Goal: Task Accomplishment & Management: Complete application form

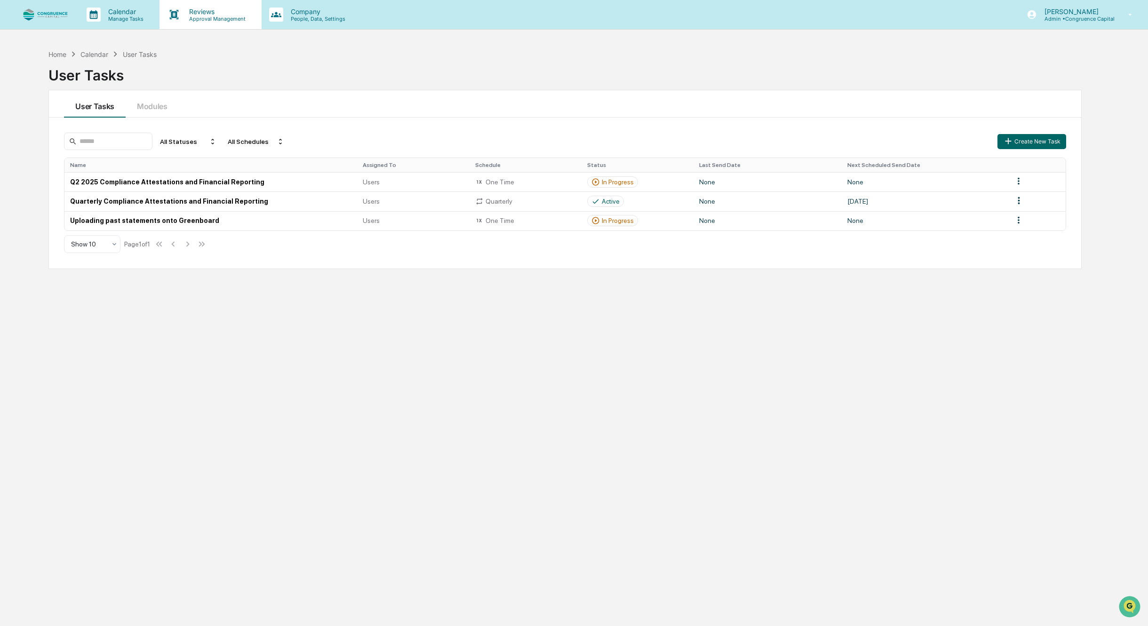
click at [214, 20] on p "Approval Management" at bounding box center [216, 19] width 69 height 7
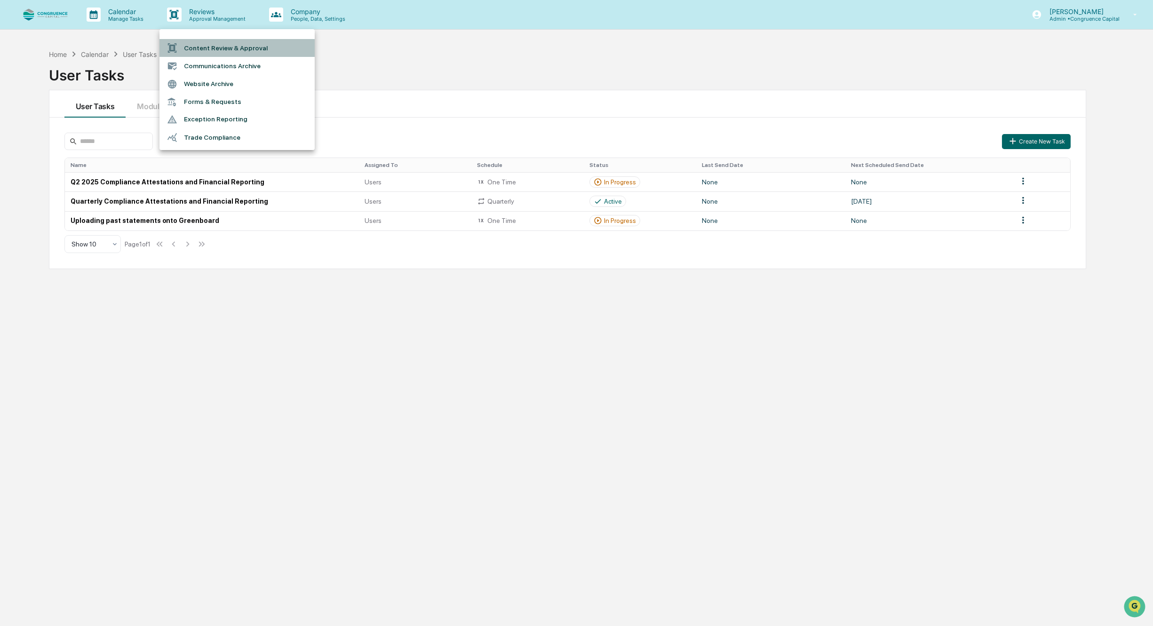
click at [195, 48] on li "Content Review & Approval" at bounding box center [236, 48] width 155 height 18
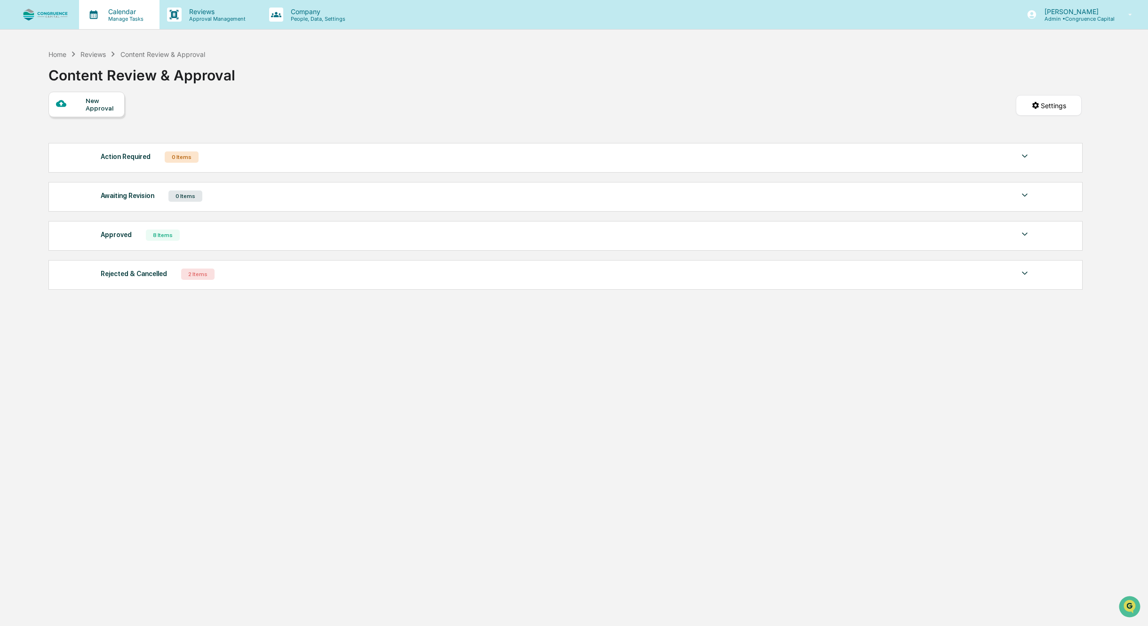
click at [124, 17] on p "Manage Tasks" at bounding box center [125, 19] width 48 height 7
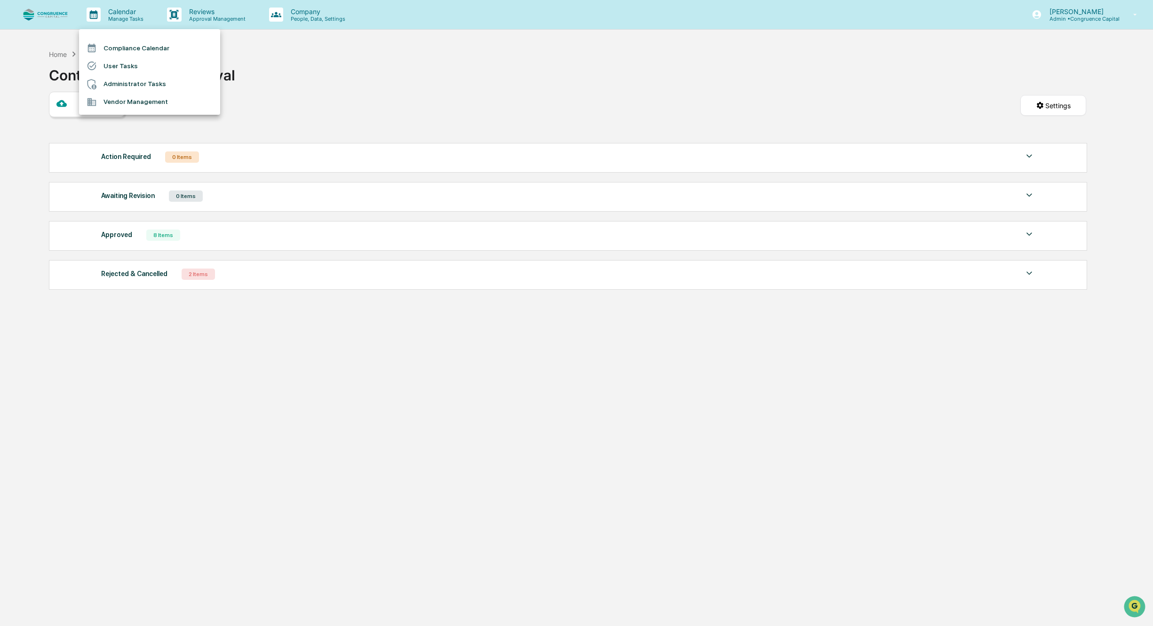
click at [134, 87] on li "Administrator Tasks" at bounding box center [149, 84] width 141 height 18
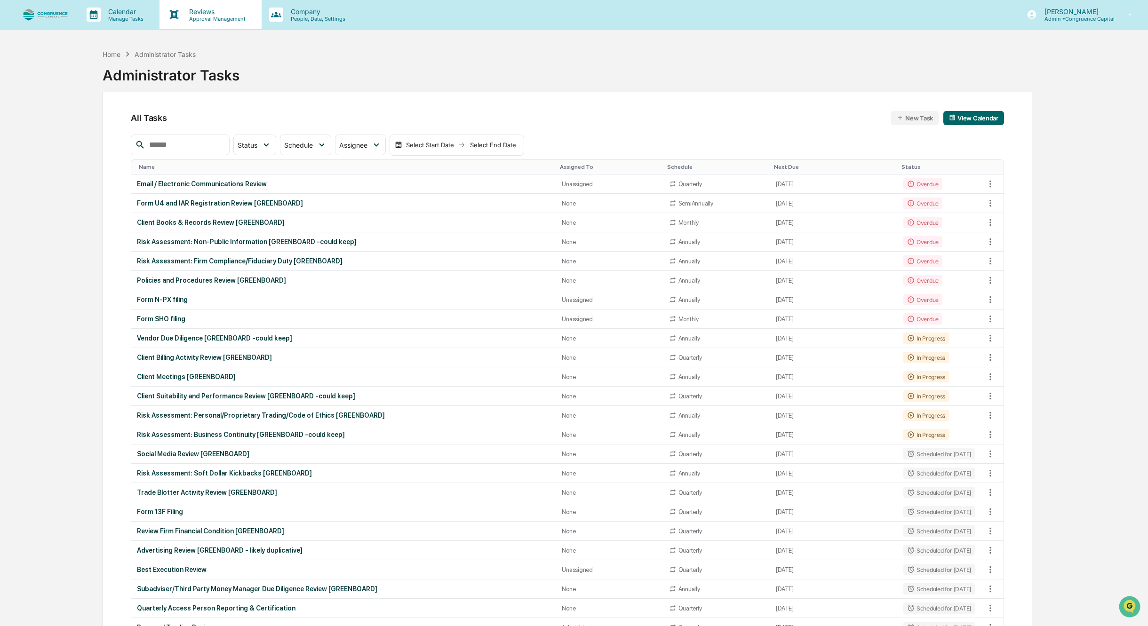
click at [179, 16] on icon at bounding box center [174, 15] width 14 height 14
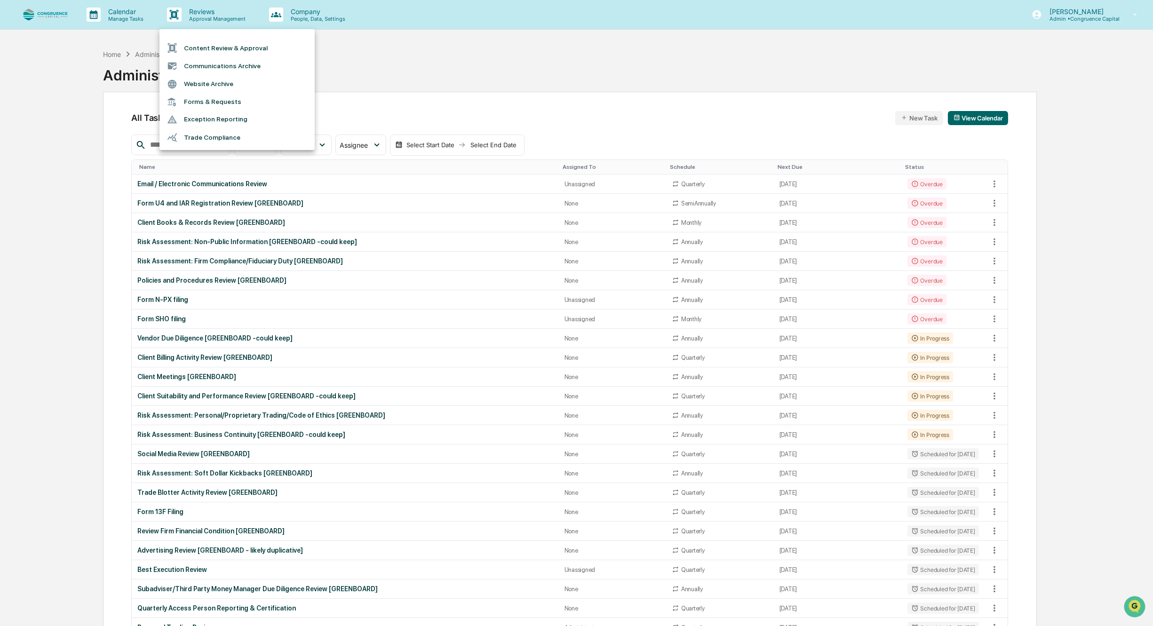
click at [197, 46] on li "Content Review & Approval" at bounding box center [236, 48] width 155 height 18
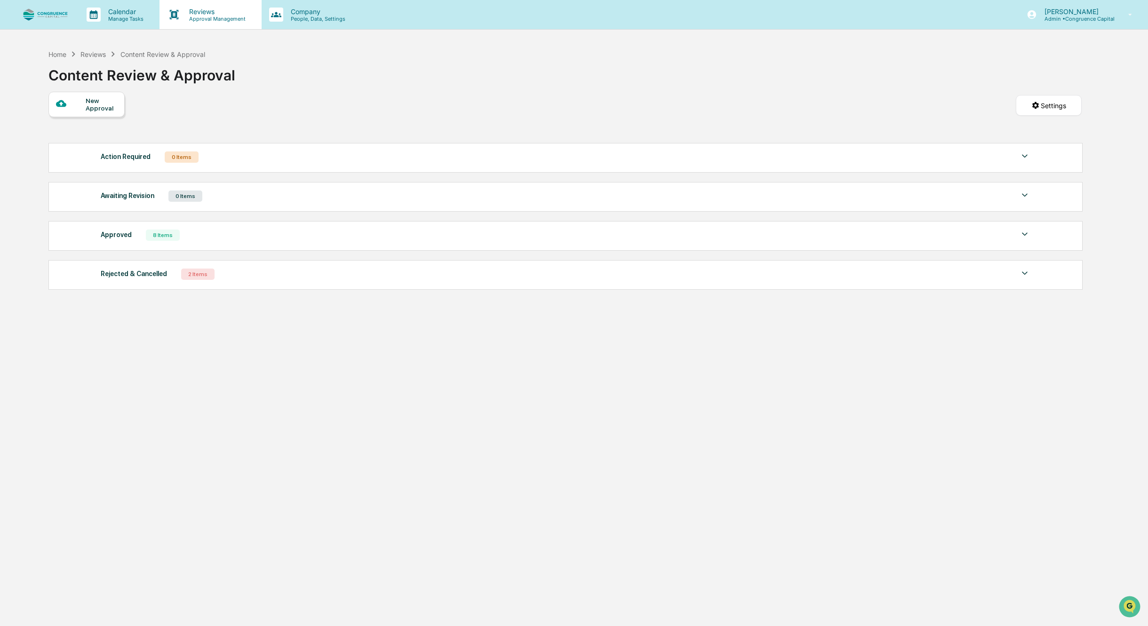
click at [201, 16] on p "Approval Management" at bounding box center [216, 19] width 69 height 7
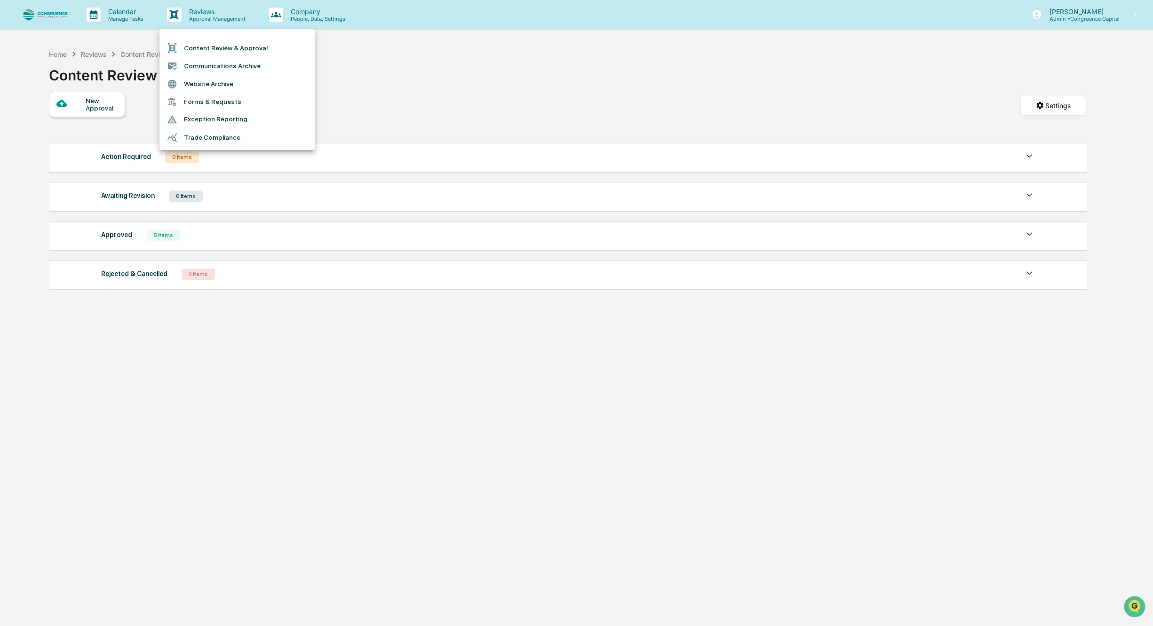
click at [206, 101] on li "Forms & Requests" at bounding box center [236, 101] width 155 height 17
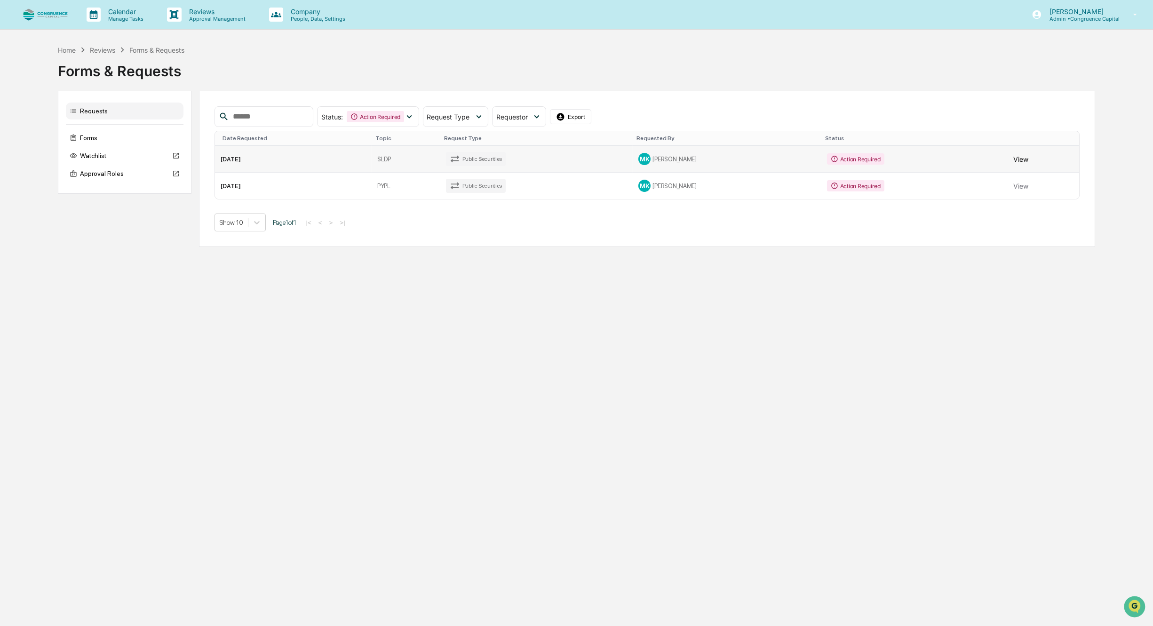
click at [1019, 162] on button "View" at bounding box center [1021, 159] width 15 height 19
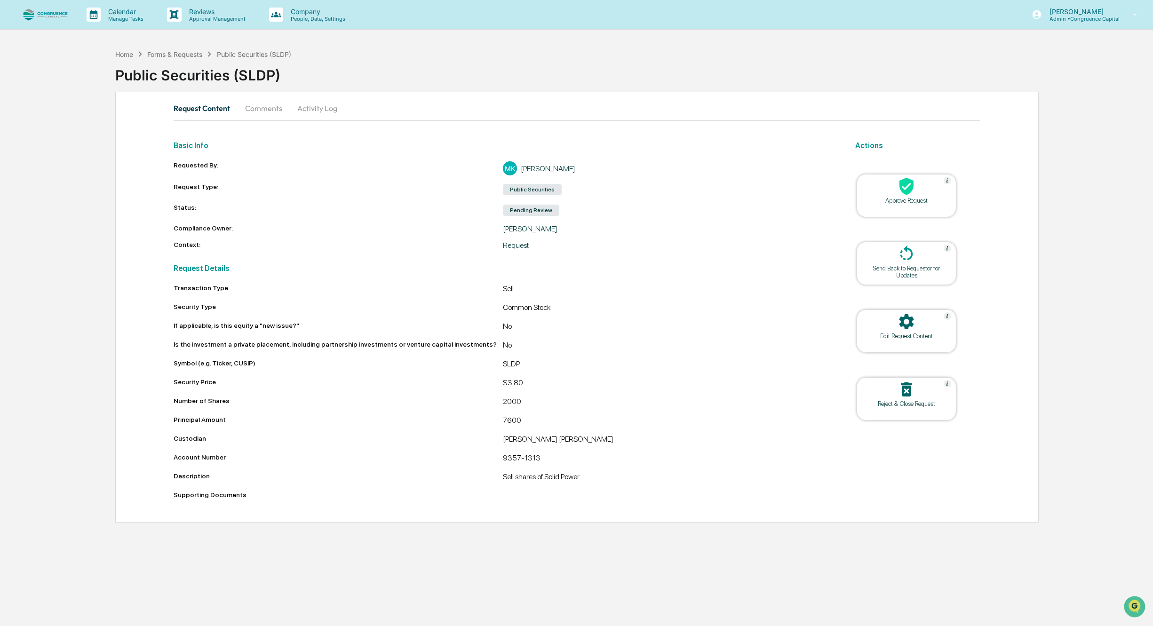
click at [919, 188] on div at bounding box center [906, 187] width 94 height 20
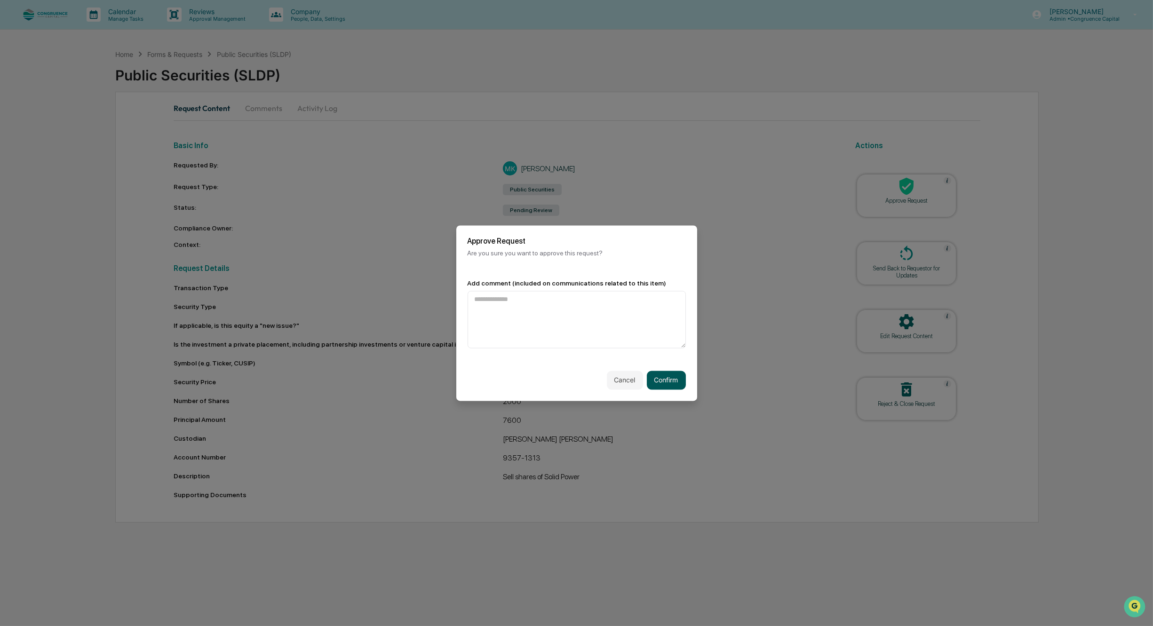
click at [668, 378] on button "Confirm" at bounding box center [666, 380] width 39 height 19
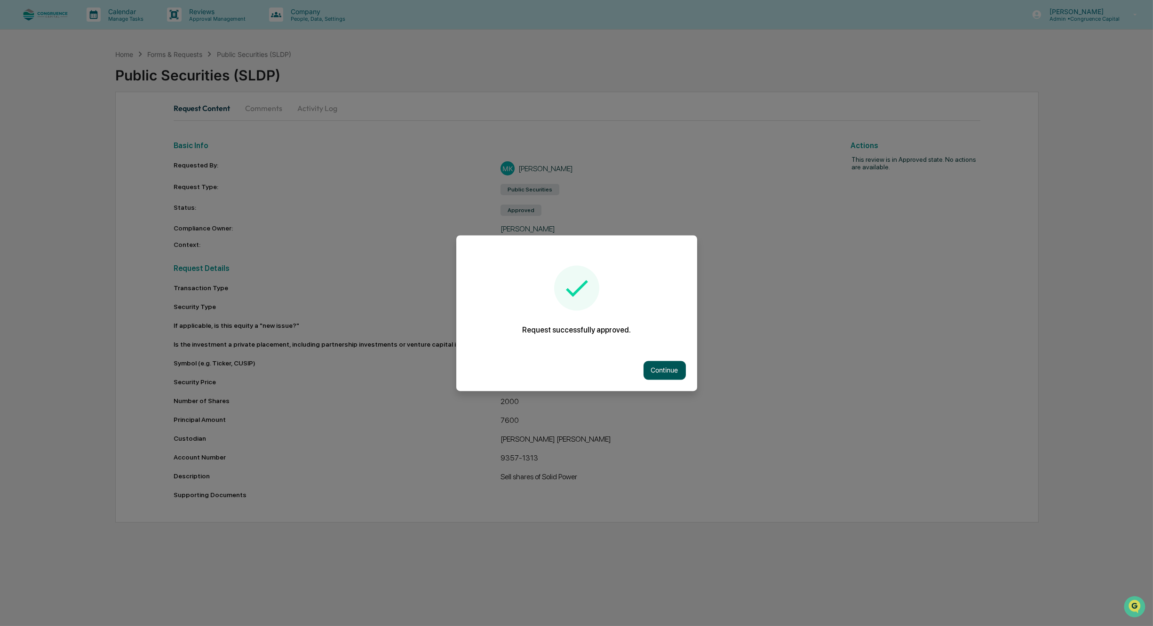
click at [673, 369] on button "Continue" at bounding box center [664, 370] width 42 height 19
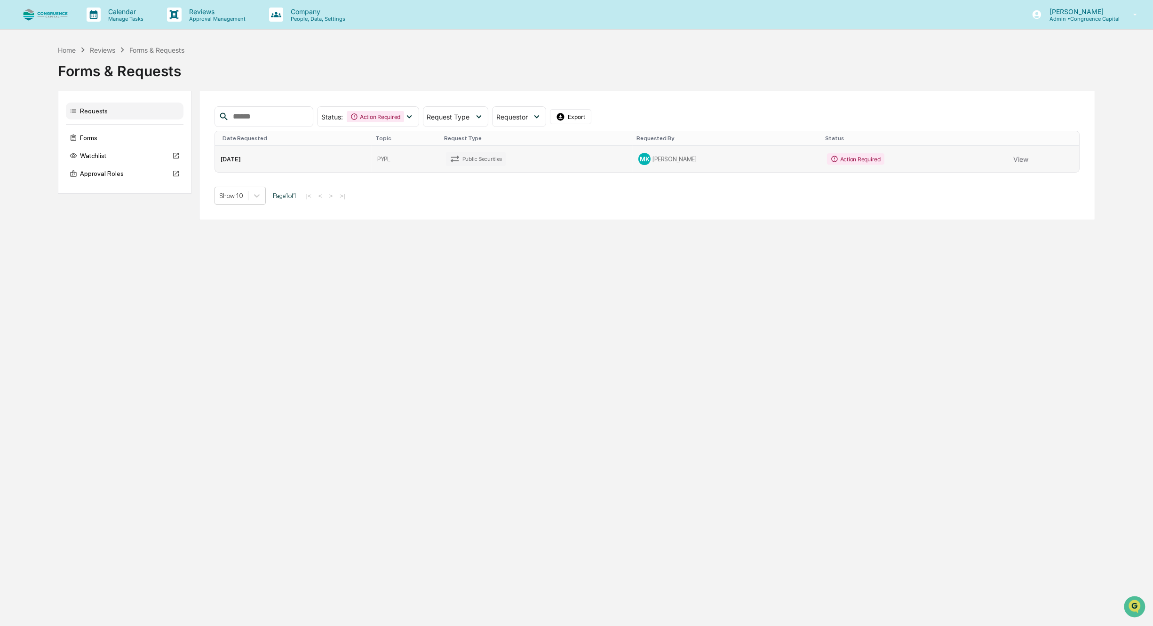
click at [493, 167] on td "Public Securities" at bounding box center [536, 159] width 192 height 26
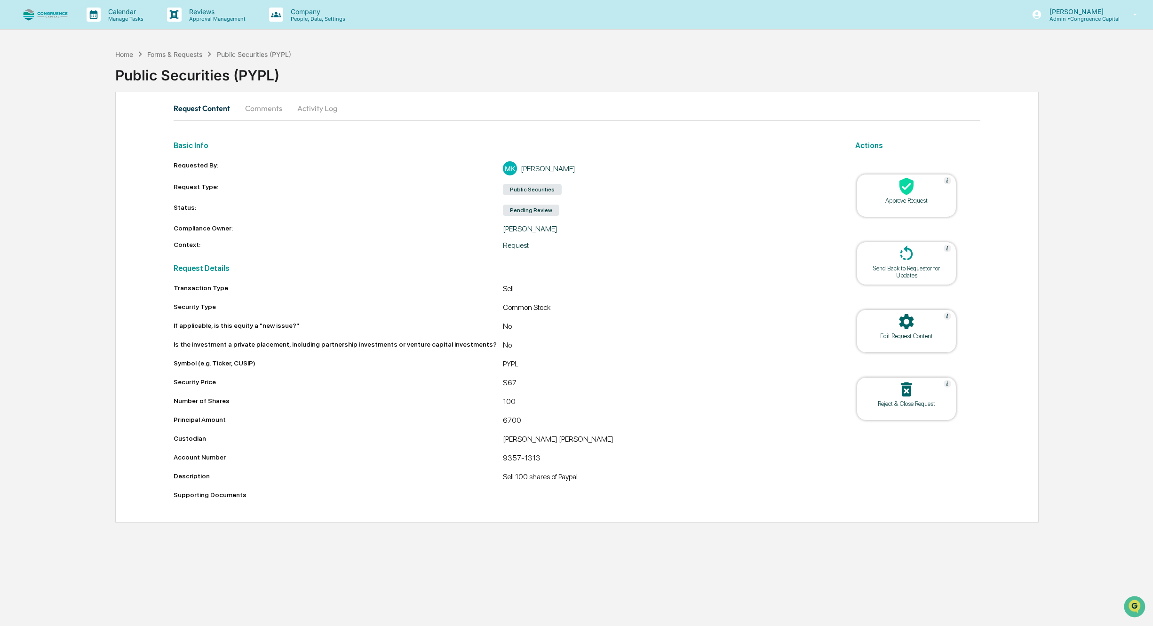
click at [906, 200] on div "Approve Request" at bounding box center [906, 200] width 85 height 7
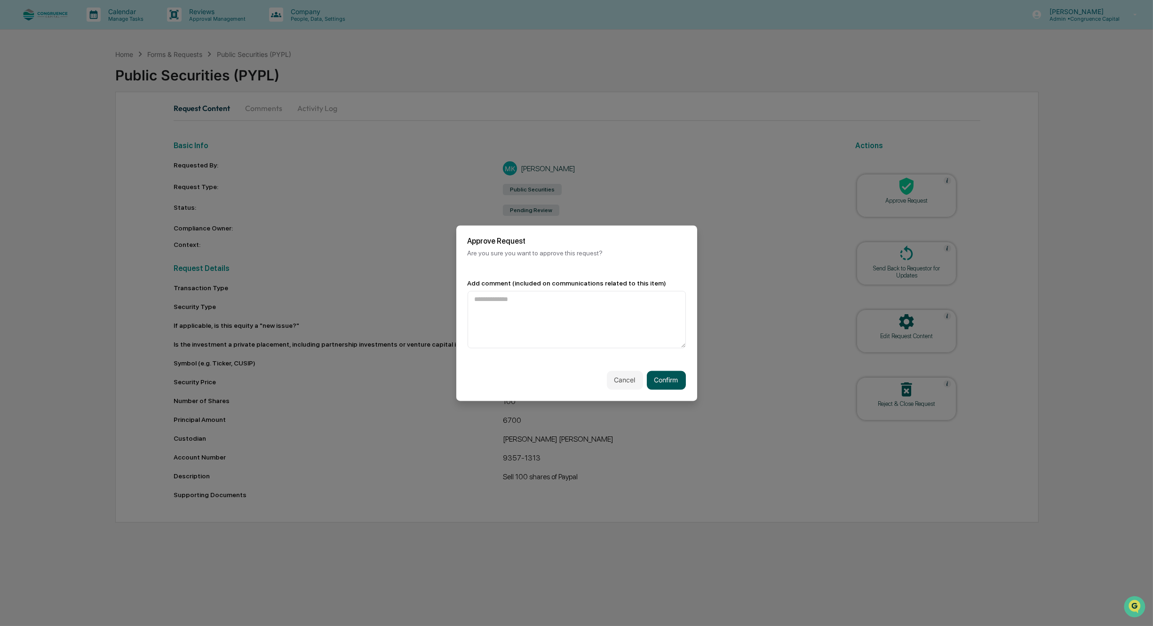
click at [675, 375] on button "Confirm" at bounding box center [666, 380] width 39 height 19
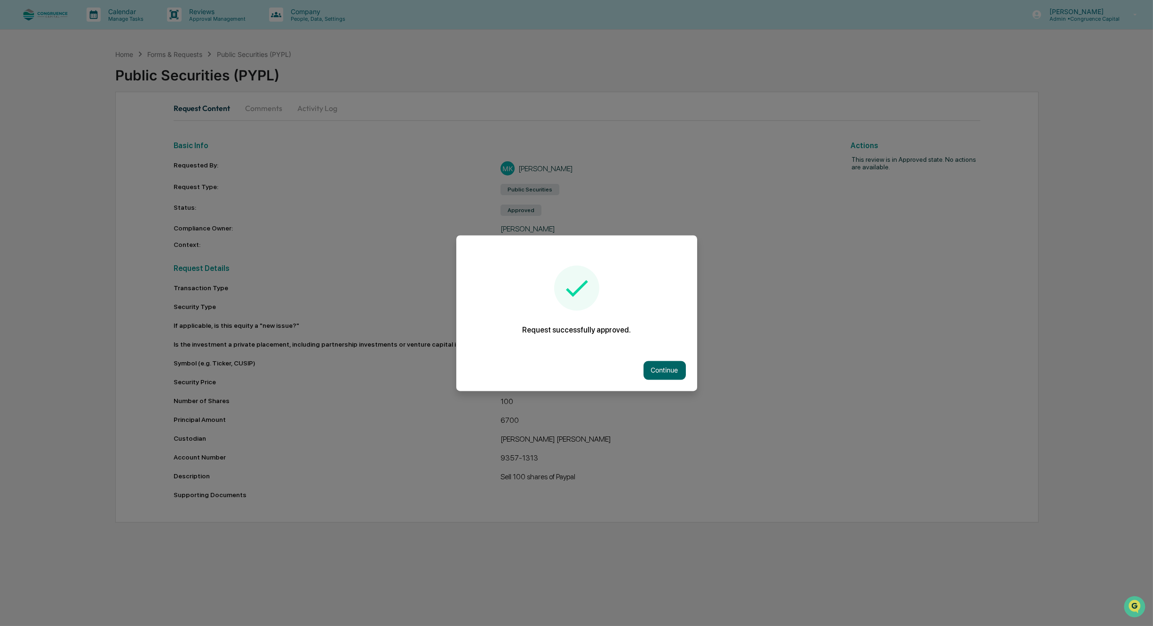
click at [675, 375] on button "Continue" at bounding box center [664, 370] width 42 height 19
